Goal: Task Accomplishment & Management: Manage account settings

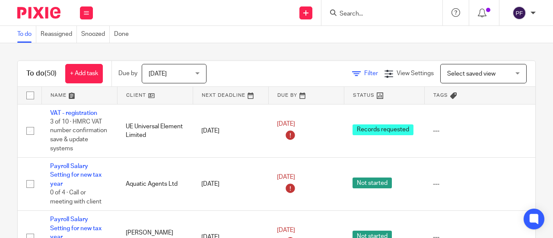
click at [352, 75] on icon at bounding box center [356, 74] width 9 height 9
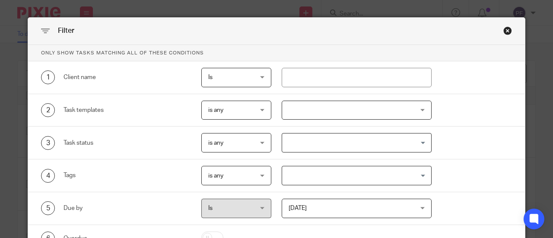
click at [353, 113] on div at bounding box center [357, 110] width 150 height 19
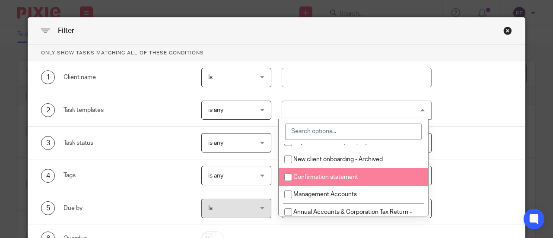
scroll to position [144, 0]
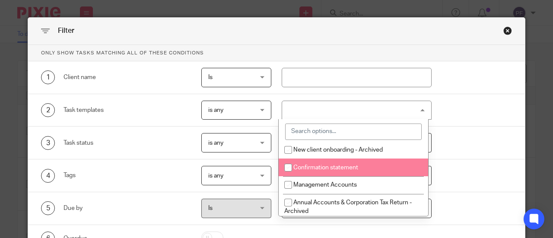
click at [343, 170] on span "Confirmation statement" at bounding box center [326, 168] width 65 height 6
checkbox input "true"
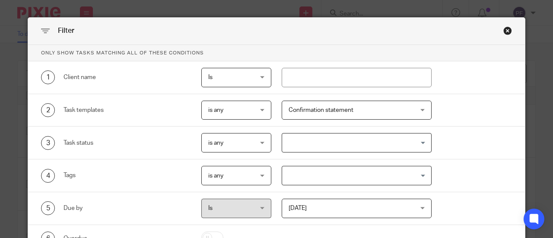
click at [480, 185] on div "4 Tags is any is any is any is all is none is_any Loading..." at bounding box center [276, 176] width 497 height 33
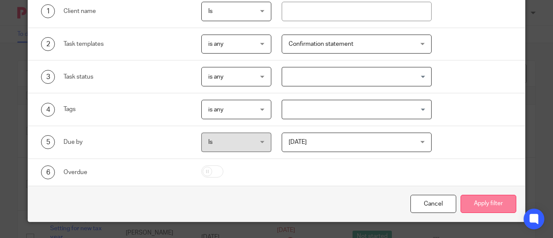
click at [476, 196] on button "Apply filter" at bounding box center [489, 204] width 56 height 19
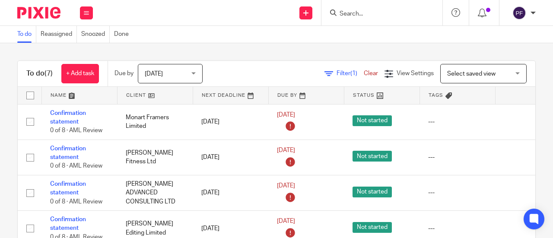
click at [367, 16] on input "Search" at bounding box center [378, 14] width 78 height 8
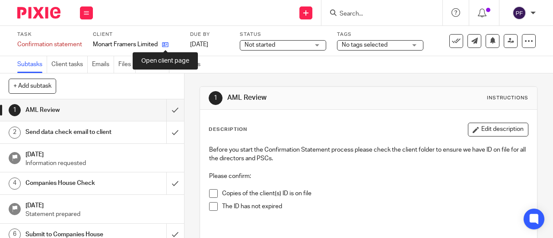
click at [167, 43] on icon at bounding box center [165, 44] width 6 height 6
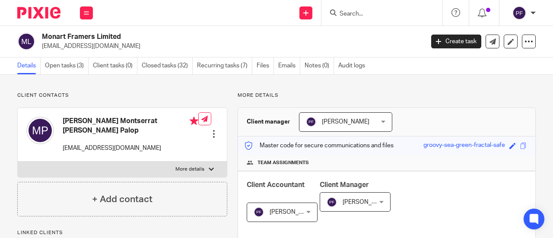
click at [101, 48] on p "montse@monartframers.com" at bounding box center [230, 46] width 377 height 9
click at [61, 67] on link "Open tasks (3)" at bounding box center [67, 65] width 44 height 17
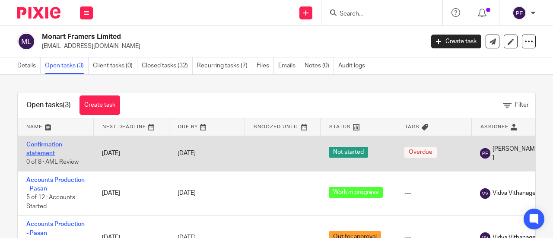
click at [33, 147] on link "Confirmation statement" at bounding box center [44, 149] width 36 height 15
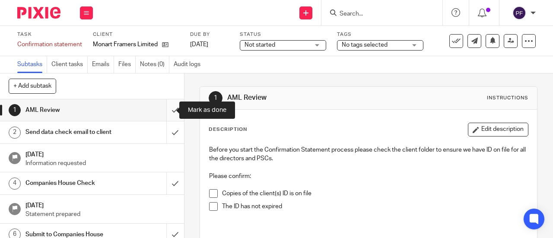
click at [160, 112] on input "submit" at bounding box center [92, 110] width 184 height 22
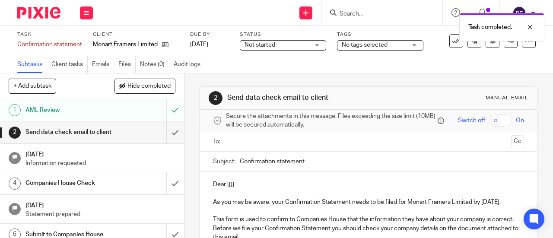
click at [242, 149] on ul at bounding box center [369, 142] width 284 height 14
click at [239, 147] on input "text" at bounding box center [368, 142] width 279 height 10
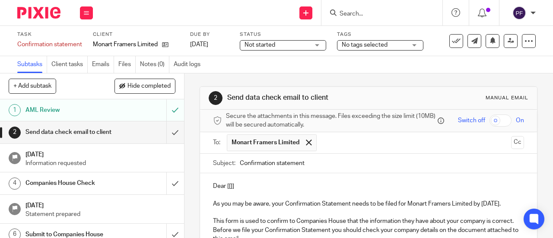
click at [241, 191] on p "Dear [[]]" at bounding box center [368, 186] width 311 height 9
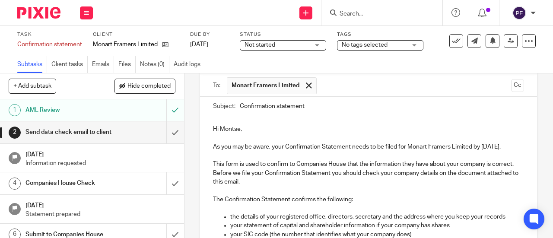
scroll to position [57, 0]
click at [486, 146] on p "As you may be aware, your Confirmation Statement needs to be filed for Monart F…" at bounding box center [368, 146] width 311 height 9
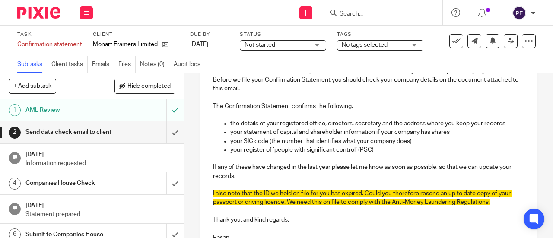
scroll to position [158, 0]
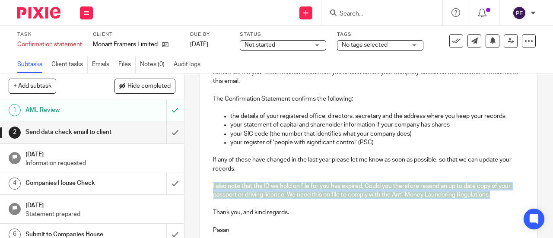
drag, startPoint x: 494, startPoint y: 208, endPoint x: 209, endPoint y: 196, distance: 285.1
click at [209, 196] on div "Hi Montse, As you may be aware, your Confirmation Statement needs to be filed f…" at bounding box center [368, 133] width 337 height 234
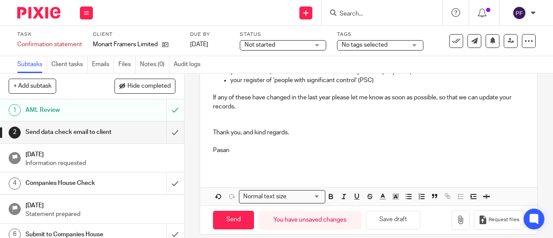
scroll to position [232, 0]
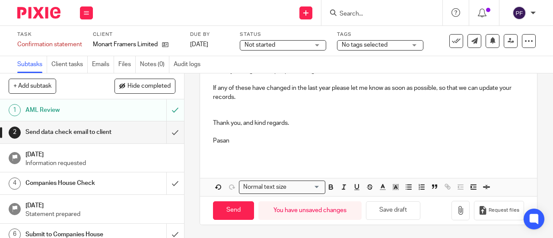
click at [213, 119] on p at bounding box center [368, 114] width 311 height 9
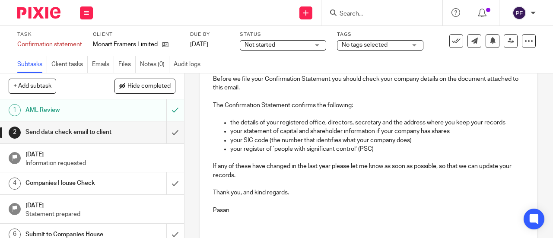
scroll to position [126, 0]
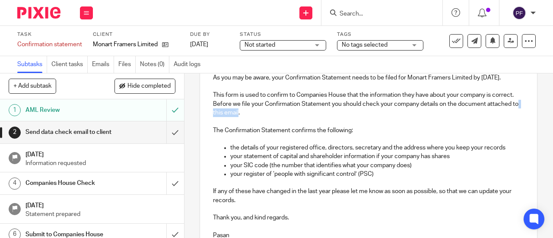
drag, startPoint x: 268, startPoint y: 125, endPoint x: 241, endPoint y: 126, distance: 27.2
click at [241, 117] on p "This form is used to confirm to Companies House that the information they have …" at bounding box center [368, 104] width 311 height 26
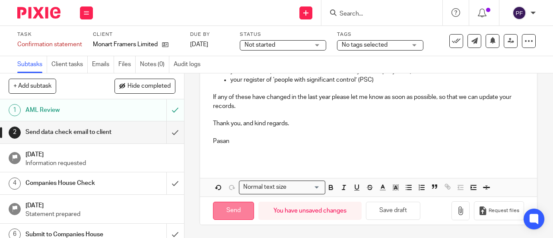
click at [226, 212] on input "Send" at bounding box center [233, 211] width 41 height 19
type input "Sent"
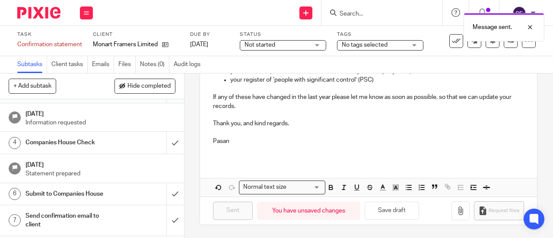
scroll to position [40, 0]
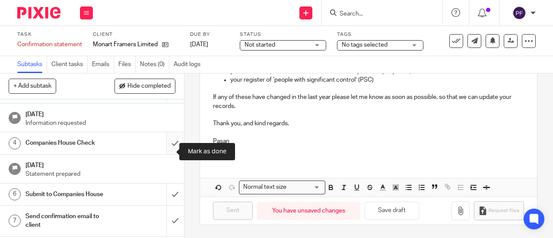
click at [166, 152] on input "submit" at bounding box center [92, 143] width 184 height 22
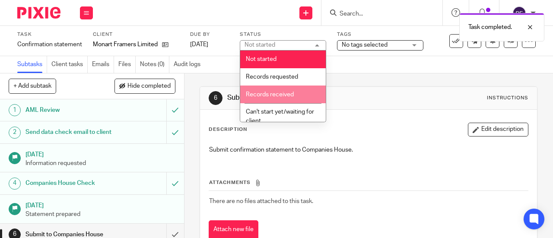
scroll to position [112, 0]
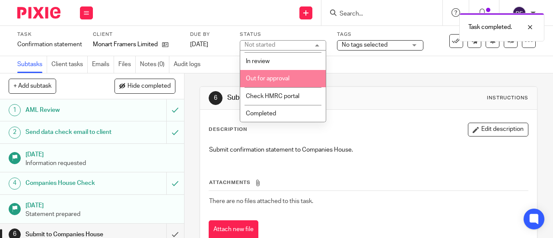
drag, startPoint x: 262, startPoint y: 80, endPoint x: 246, endPoint y: 79, distance: 16.0
click at [246, 79] on span "Out for approval" at bounding box center [268, 79] width 44 height 6
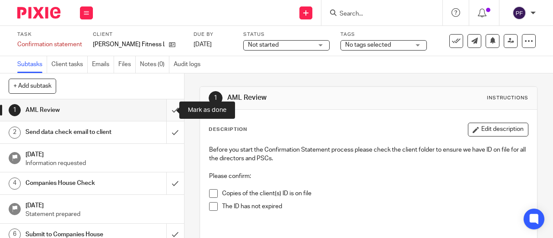
click at [168, 113] on input "submit" at bounding box center [92, 110] width 184 height 22
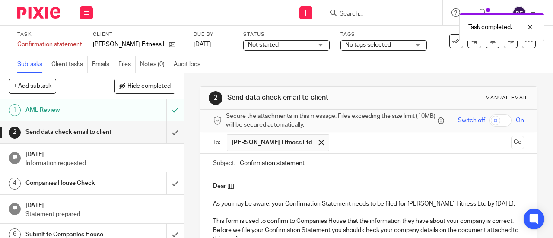
click at [239, 186] on p "Dear [[]]" at bounding box center [368, 186] width 311 height 9
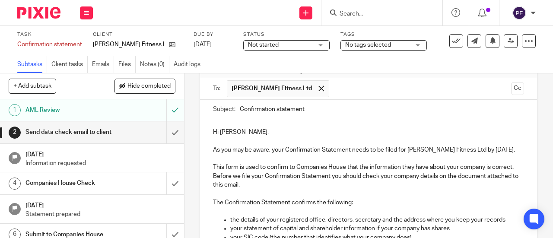
scroll to position [55, 0]
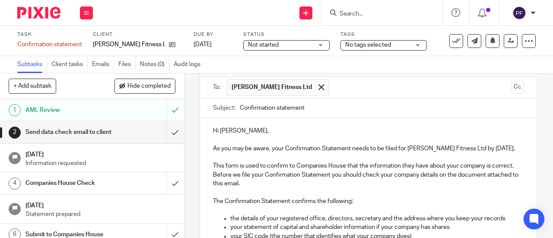
click at [490, 151] on p "As you may be aware, your Confirmation Statement needs to be filed for [PERSON_…" at bounding box center [368, 148] width 311 height 9
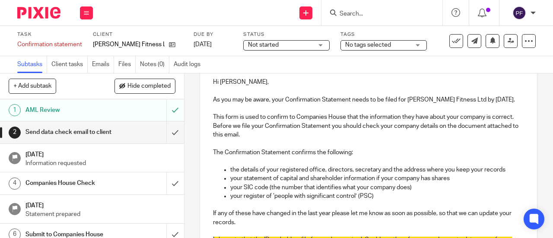
scroll to position [95, 0]
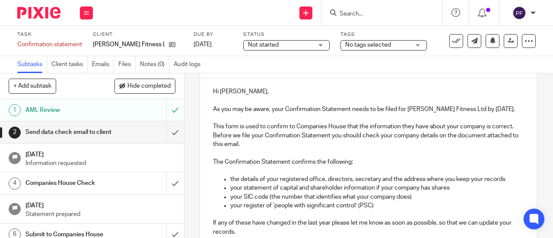
click at [270, 149] on p "This form is used to confirm to Companies House that the information they have …" at bounding box center [368, 135] width 311 height 26
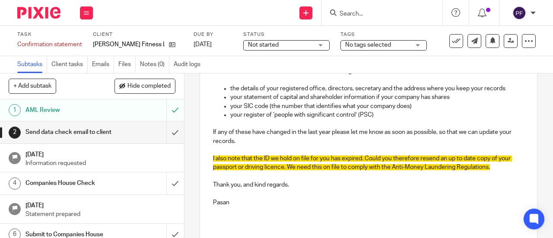
scroll to position [188, 0]
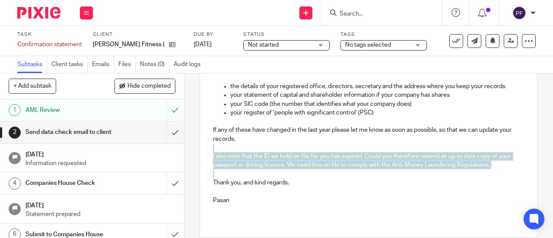
drag, startPoint x: 495, startPoint y: 183, endPoint x: 208, endPoint y: 163, distance: 287.7
click at [208, 163] on div "Hi David, As you may be aware, your Confirmation Statement needs to be filed fo…" at bounding box center [368, 103] width 337 height 234
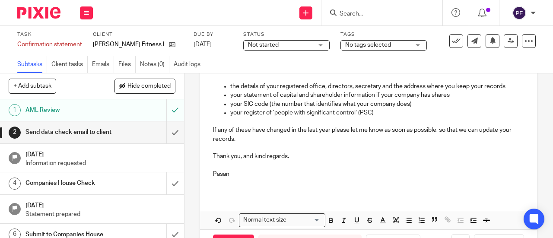
click at [213, 169] on p at bounding box center [368, 165] width 311 height 9
click at [452, 38] on icon at bounding box center [456, 41] width 9 height 9
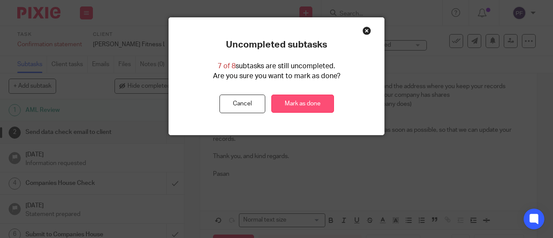
click at [286, 104] on link "Mark as done" at bounding box center [302, 104] width 63 height 19
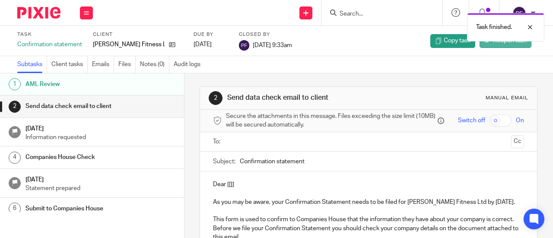
click at [497, 48] on link "Reopen task" at bounding box center [506, 41] width 52 height 14
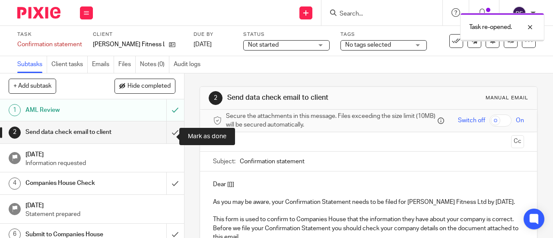
click at [170, 135] on input "submit" at bounding box center [92, 132] width 184 height 22
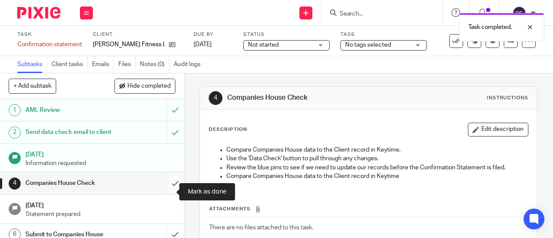
click at [162, 194] on input "submit" at bounding box center [92, 183] width 184 height 22
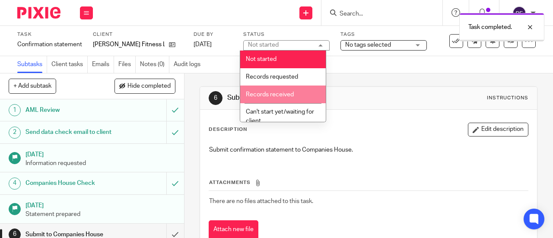
scroll to position [112, 0]
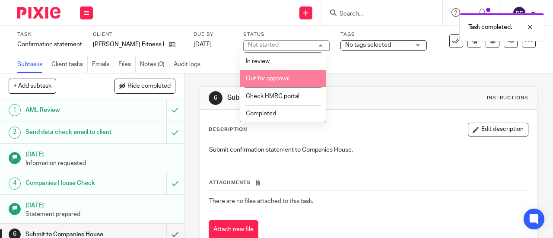
click at [263, 81] on li "Out for approval" at bounding box center [283, 79] width 86 height 18
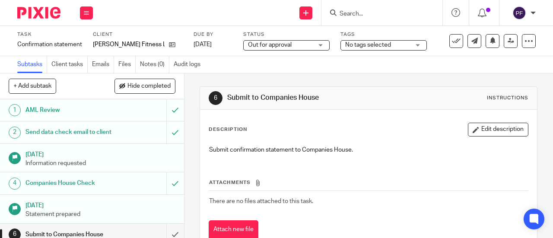
scroll to position [22, 0]
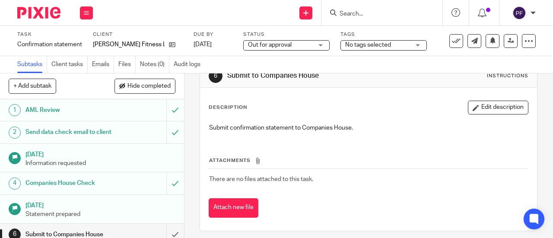
click at [137, 138] on div "Send data check email to client" at bounding box center [92, 132] width 132 height 13
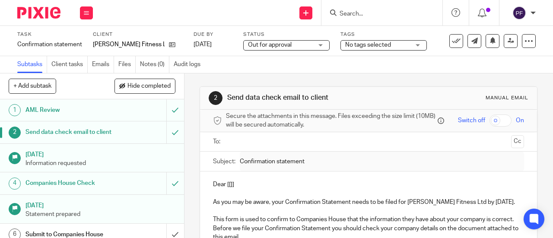
click at [167, 134] on input "submit" at bounding box center [92, 132] width 184 height 22
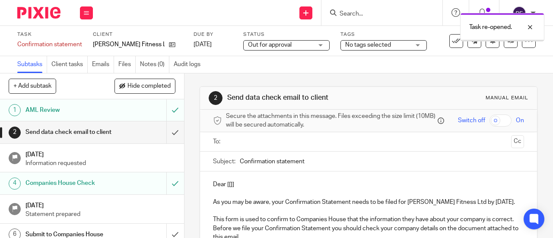
click at [233, 144] on input "text" at bounding box center [368, 142] width 279 height 10
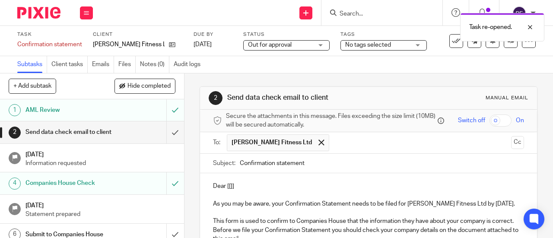
click at [232, 188] on p "Dear [[]]" at bounding box center [368, 186] width 311 height 9
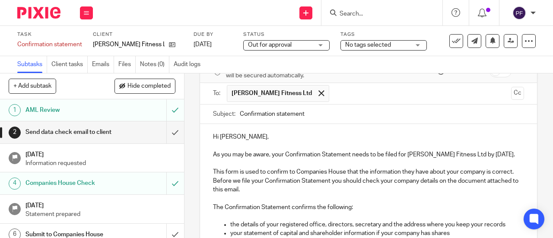
click at [489, 156] on p "As you may be aware, your Confirmation Statement needs to be filed for [PERSON_…" at bounding box center [368, 154] width 311 height 9
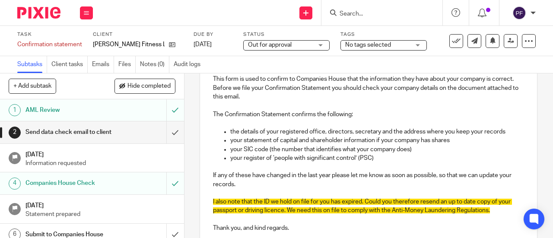
scroll to position [143, 0]
click at [265, 101] on p "This form is used to confirm to Companies House that the information they have …" at bounding box center [368, 87] width 311 height 26
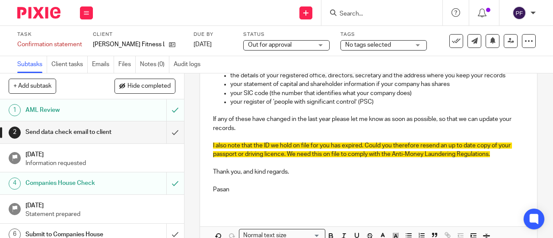
scroll to position [201, 0]
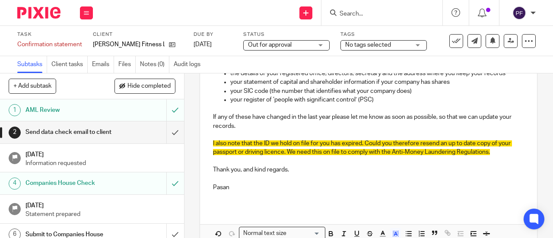
click at [497, 157] on p "I also note that the ID we hold on file for you has expired. Could you therefor…" at bounding box center [368, 148] width 311 height 18
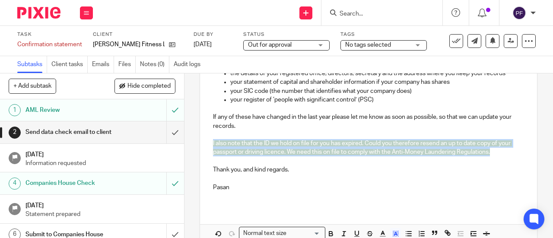
drag, startPoint x: 506, startPoint y: 165, endPoint x: 207, endPoint y: 156, distance: 299.3
click at [207, 156] on div "Hi David, As you may be aware, your Confirmation Statement needs to be filed fo…" at bounding box center [368, 90] width 337 height 234
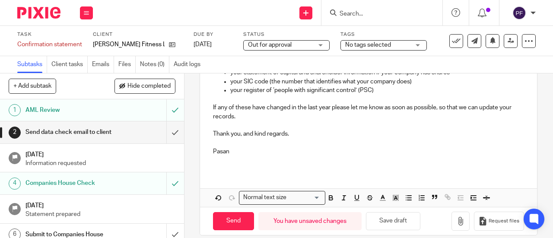
scroll to position [211, 0]
click at [229, 227] on input "Send" at bounding box center [233, 221] width 41 height 19
type input "Sent"
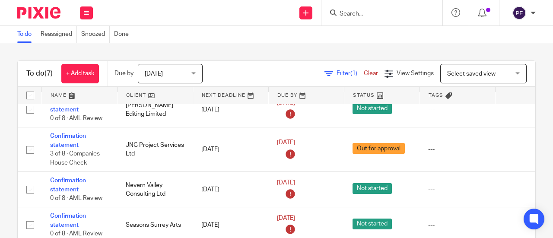
scroll to position [143, 0]
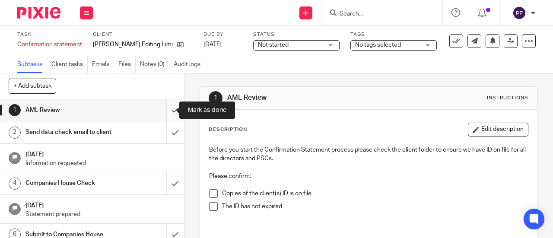
click at [168, 117] on input "submit" at bounding box center [92, 110] width 184 height 22
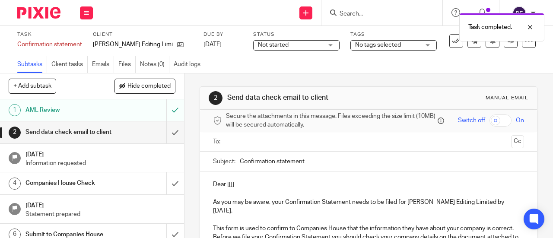
click at [248, 144] on input "text" at bounding box center [368, 142] width 279 height 10
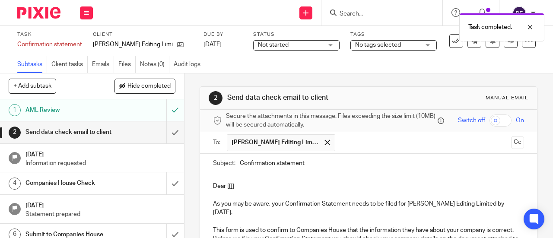
click at [230, 187] on p "Dear [[]]" at bounding box center [368, 186] width 311 height 9
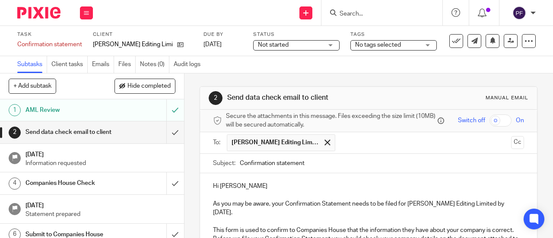
scroll to position [14, 0]
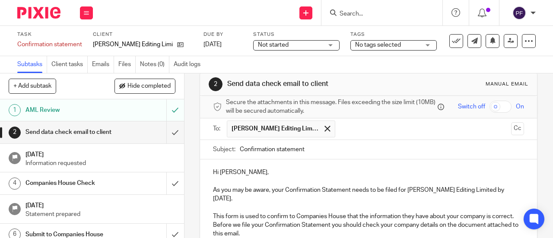
click at [495, 195] on p "As you may be aware, your Confirmation Statement needs to be filed for Matti Av…" at bounding box center [368, 195] width 311 height 18
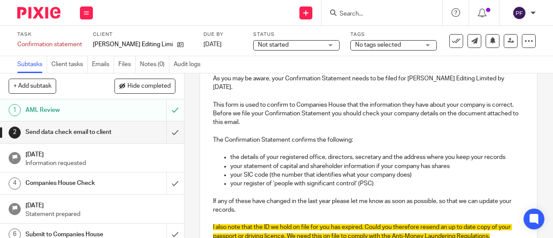
scroll to position [122, 0]
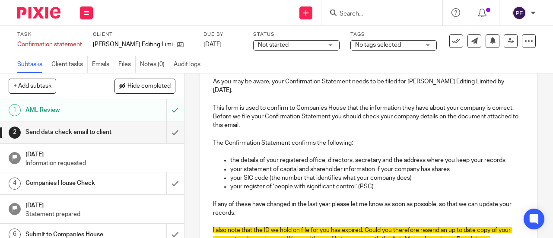
click at [265, 127] on p "This form is used to confirm to Companies House that the information they have …" at bounding box center [368, 117] width 311 height 26
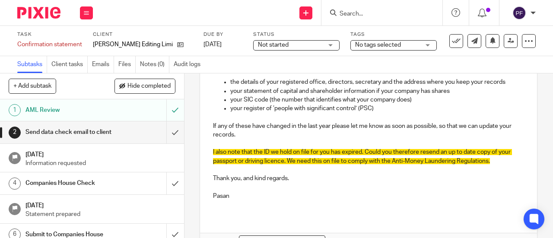
scroll to position [201, 0]
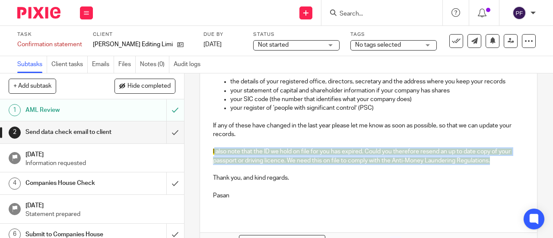
drag, startPoint x: 505, startPoint y: 166, endPoint x: 212, endPoint y: 155, distance: 293.3
click at [213, 155] on p "I also note that the ID we hold on file for you has expired. Could you therefor…" at bounding box center [368, 156] width 311 height 18
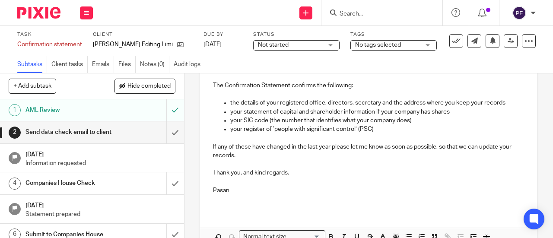
scroll to position [231, 0]
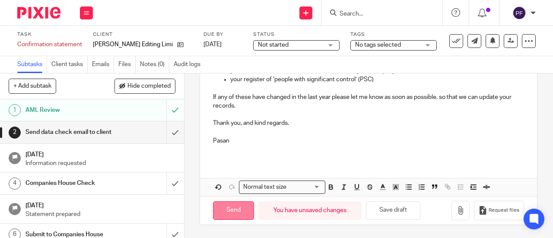
click at [227, 214] on input "Send" at bounding box center [233, 210] width 41 height 19
type input "Sent"
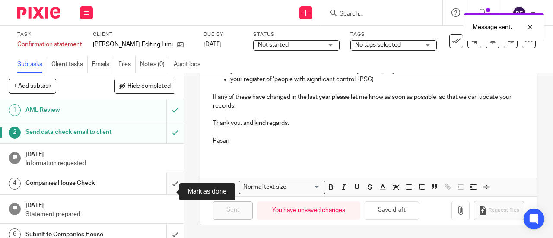
click at [162, 188] on input "submit" at bounding box center [92, 183] width 184 height 22
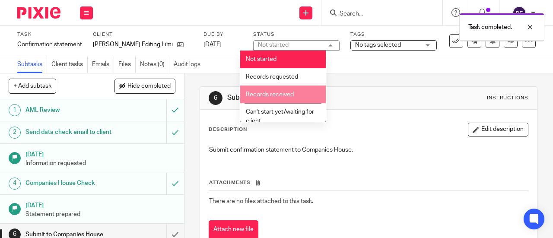
scroll to position [112, 0]
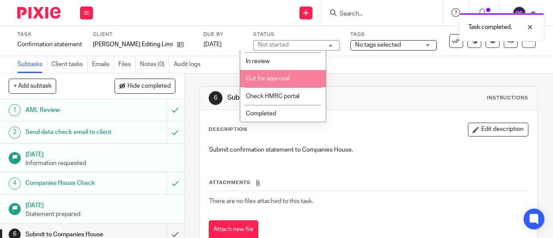
click at [262, 80] on span "Out for approval" at bounding box center [268, 79] width 44 height 6
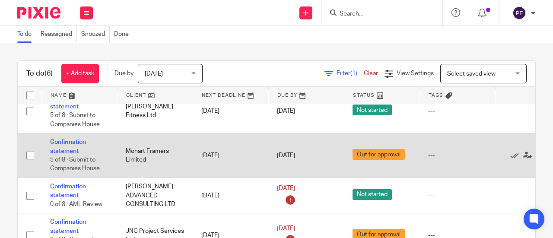
scroll to position [15, 0]
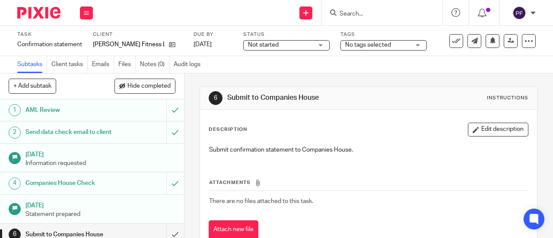
click at [276, 44] on span "Not started" at bounding box center [280, 45] width 65 height 9
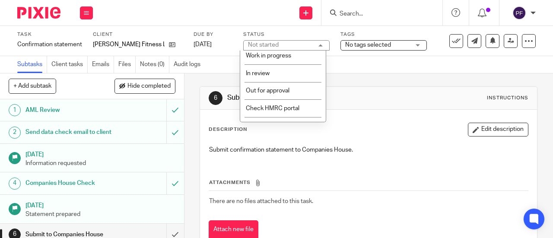
scroll to position [101, 0]
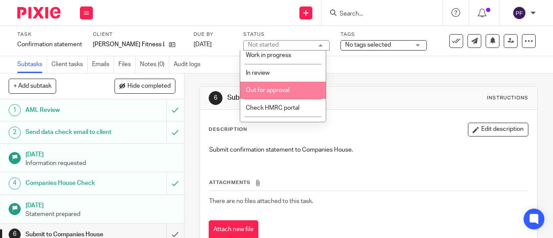
click at [272, 96] on li "Out for approval" at bounding box center [283, 91] width 86 height 18
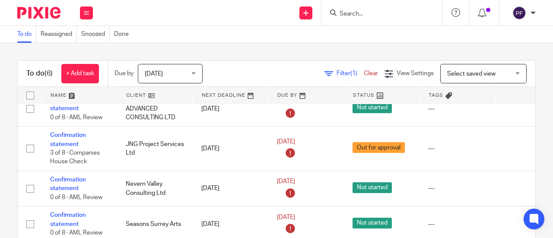
scroll to position [108, 0]
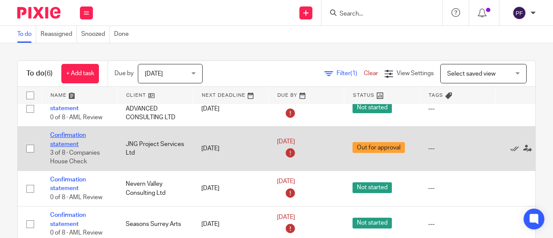
click at [64, 138] on link "Confirmation statement" at bounding box center [68, 139] width 36 height 15
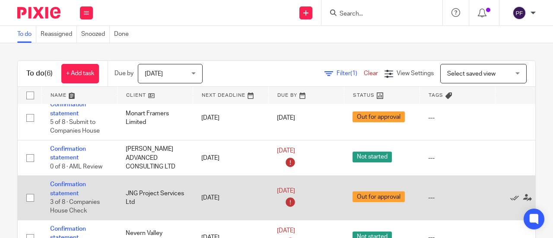
scroll to position [51, 0]
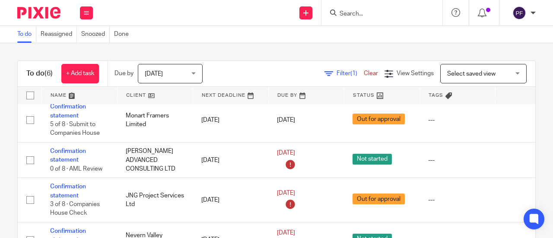
click at [351, 16] on input "Search" at bounding box center [378, 14] width 78 height 8
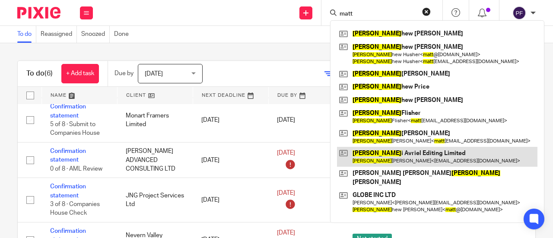
type input "matt"
click at [370, 156] on link at bounding box center [437, 157] width 201 height 20
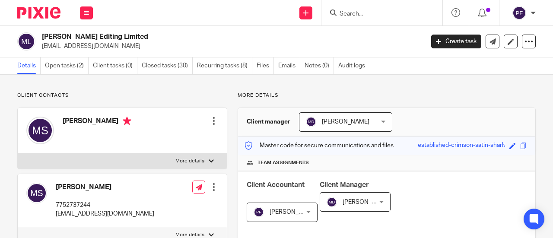
click at [65, 64] on link "Open tasks (2)" at bounding box center [67, 65] width 44 height 17
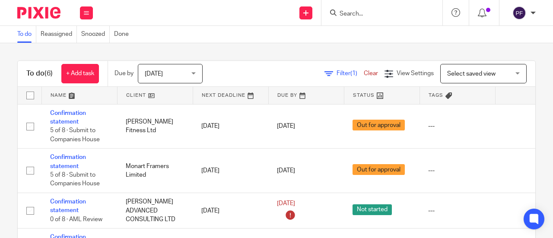
click at [38, 11] on img at bounding box center [38, 13] width 43 height 12
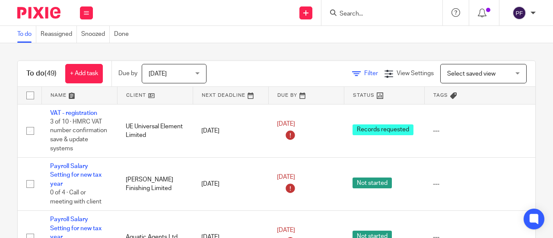
click at [352, 71] on icon at bounding box center [356, 74] width 9 height 9
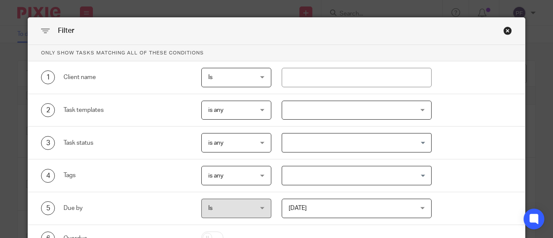
click at [310, 111] on div at bounding box center [357, 110] width 150 height 19
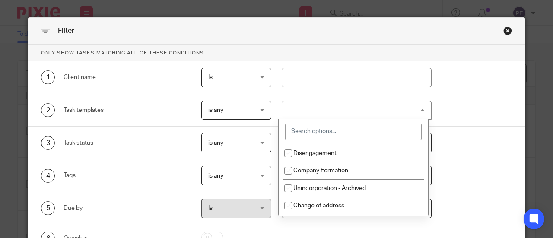
click at [319, 135] on input "search" at bounding box center [353, 132] width 137 height 16
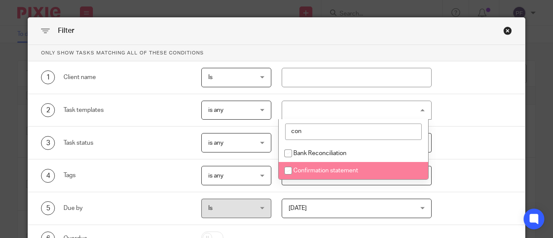
type input "con"
click at [317, 171] on span "Confirmation statement" at bounding box center [326, 171] width 65 height 6
checkbox input "true"
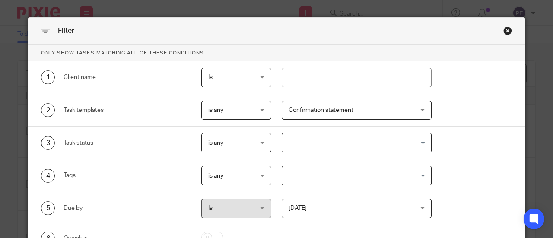
click at [447, 147] on div "3 Task status is any is any is any is none is_any Loading..." at bounding box center [271, 142] width 481 height 19
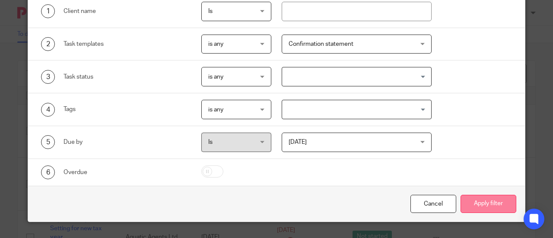
click at [473, 203] on button "Apply filter" at bounding box center [489, 204] width 56 height 19
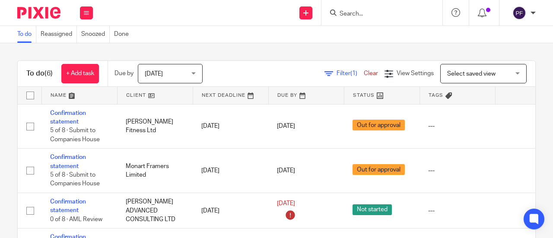
click at [356, 13] on input "Search" at bounding box center [378, 14] width 78 height 8
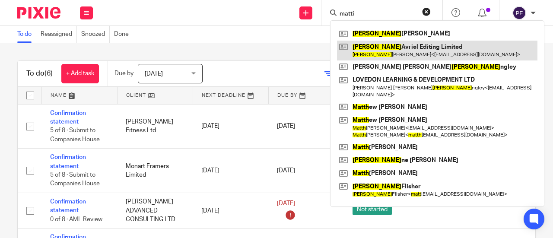
type input "matti"
click at [375, 48] on link at bounding box center [437, 51] width 201 height 20
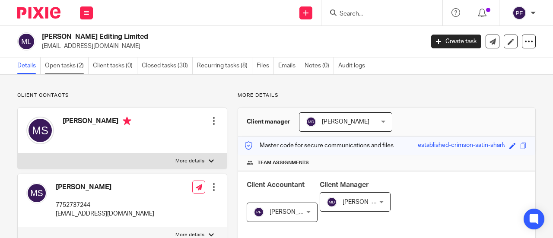
click at [82, 64] on link "Open tasks (2)" at bounding box center [67, 65] width 44 height 17
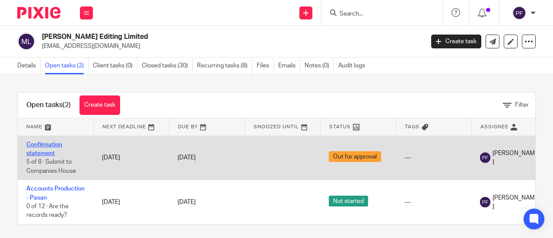
click at [34, 154] on link "Confirmation statement" at bounding box center [44, 149] width 36 height 15
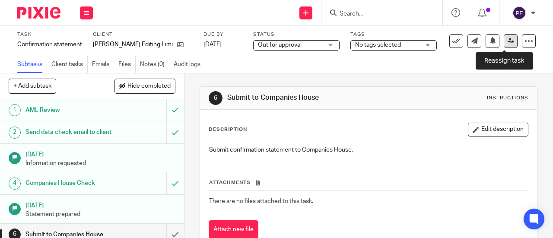
click at [508, 38] on icon at bounding box center [511, 41] width 6 height 6
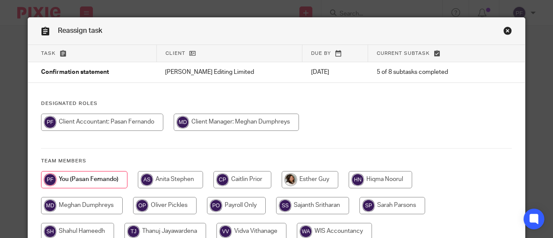
click at [82, 131] on input "radio" at bounding box center [102, 122] width 122 height 17
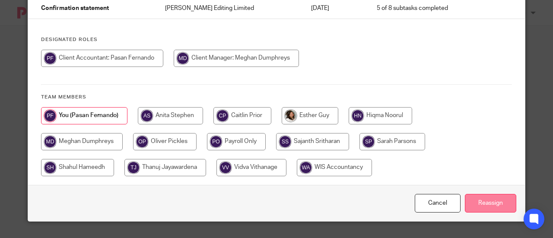
click at [488, 204] on input "Reassign" at bounding box center [490, 203] width 51 height 19
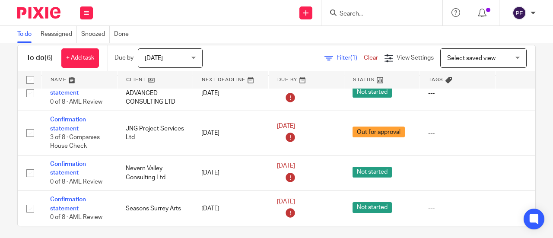
scroll to position [21, 0]
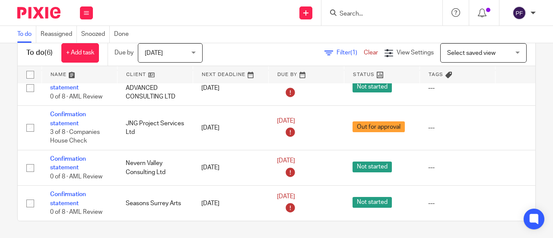
click at [353, 17] on input "Search" at bounding box center [378, 14] width 78 height 8
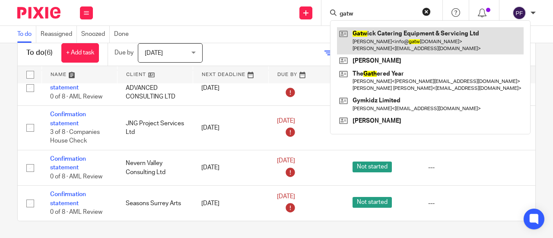
type input "gatw"
click at [363, 32] on link at bounding box center [430, 40] width 187 height 27
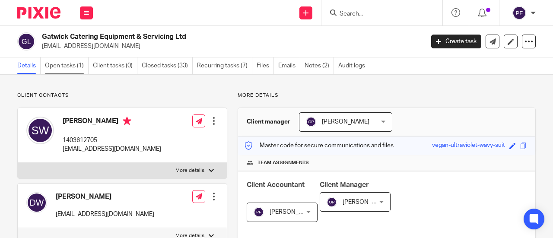
click at [61, 67] on link "Open tasks (1)" at bounding box center [67, 65] width 44 height 17
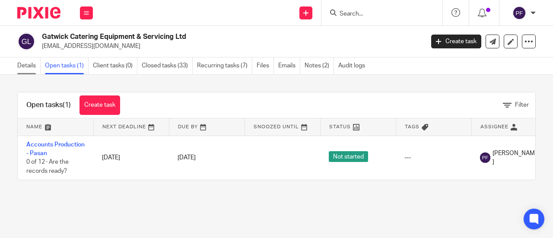
click at [27, 62] on link "Details" at bounding box center [28, 65] width 23 height 17
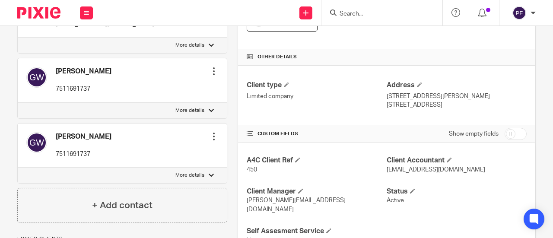
scroll to position [198, 0]
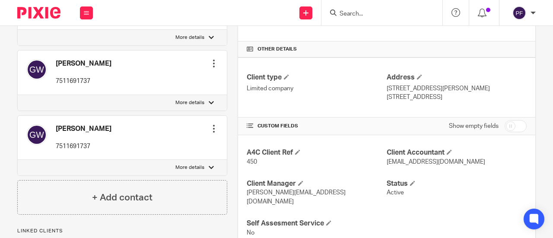
click at [352, 10] on input "Search" at bounding box center [378, 14] width 78 height 8
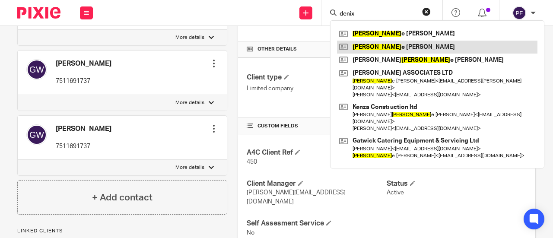
type input "denix"
click at [380, 45] on link at bounding box center [437, 47] width 201 height 13
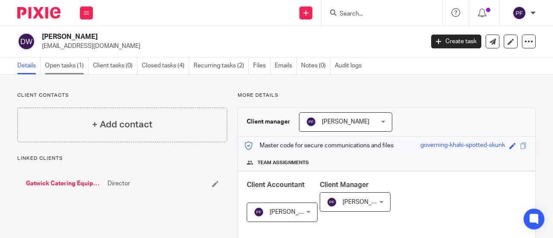
click at [66, 65] on link "Open tasks (1)" at bounding box center [67, 65] width 44 height 17
